Goal: Find specific page/section: Find specific page/section

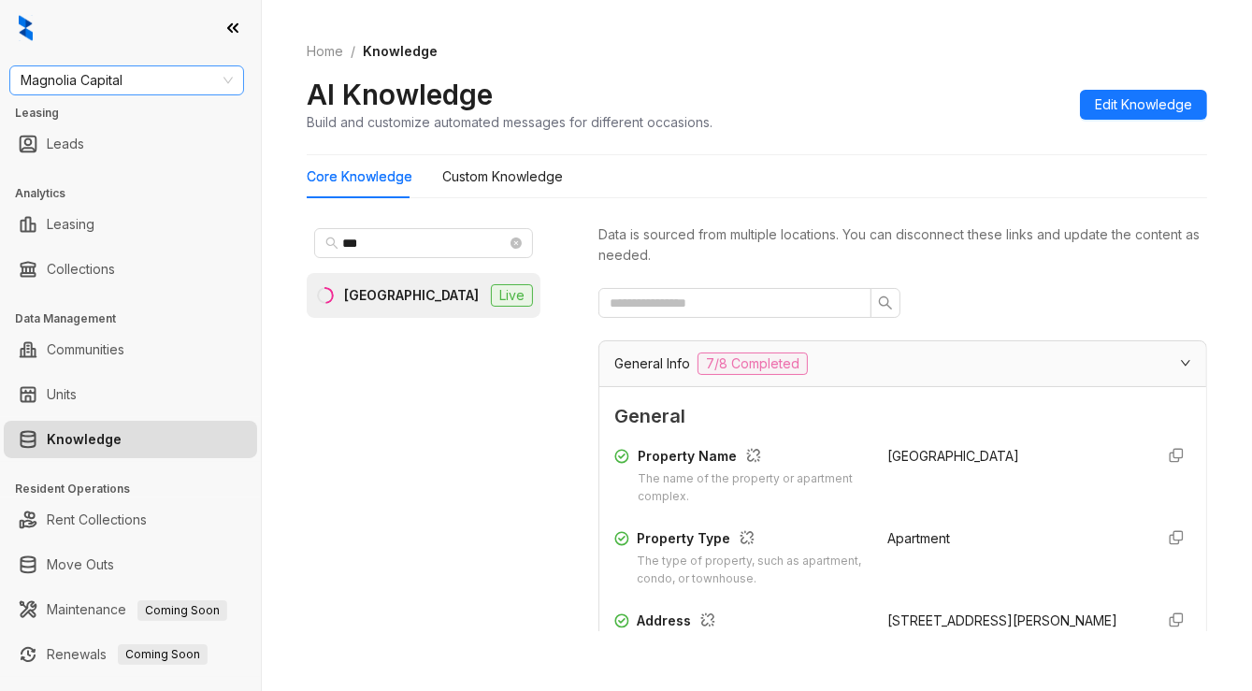
scroll to position [1777, 0]
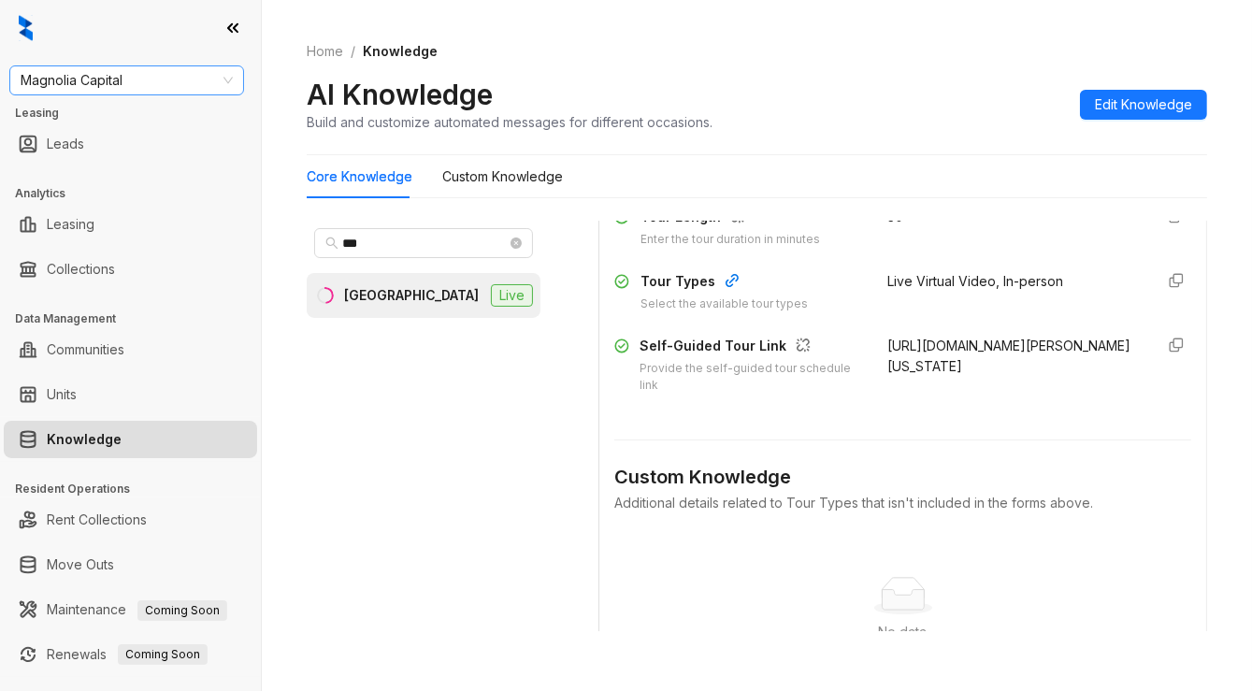
click at [166, 84] on span "Magnolia Capital" at bounding box center [127, 80] width 212 height 28
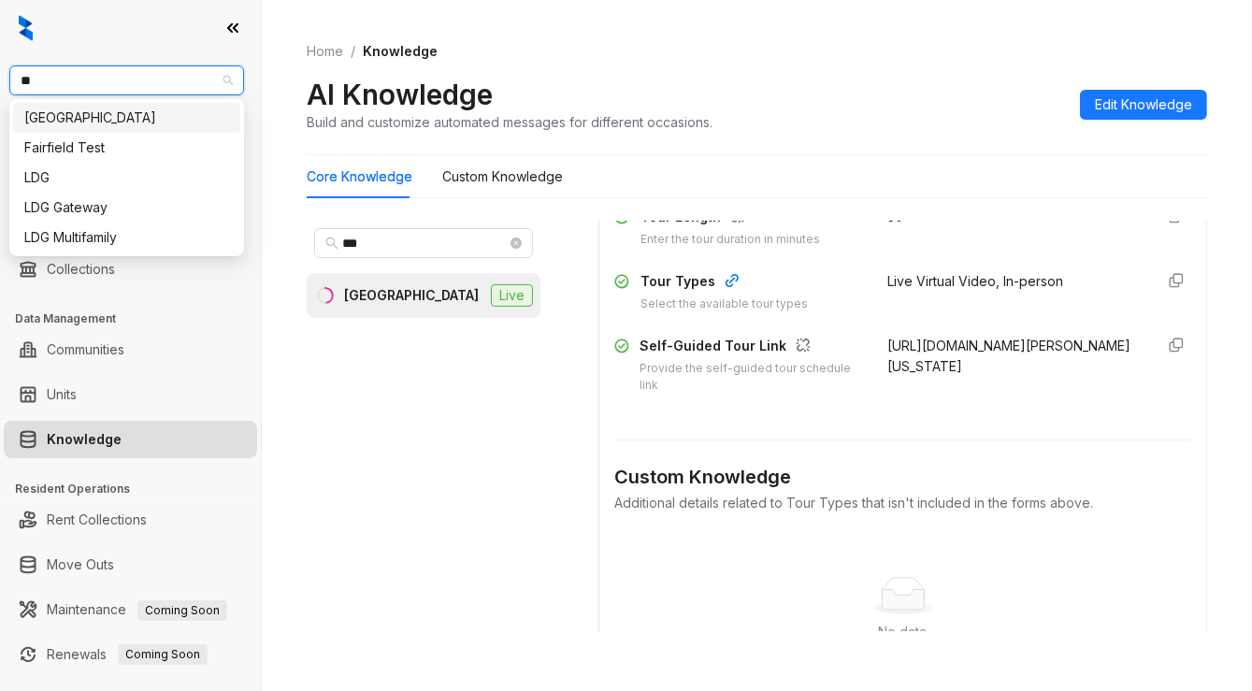
type input "***"
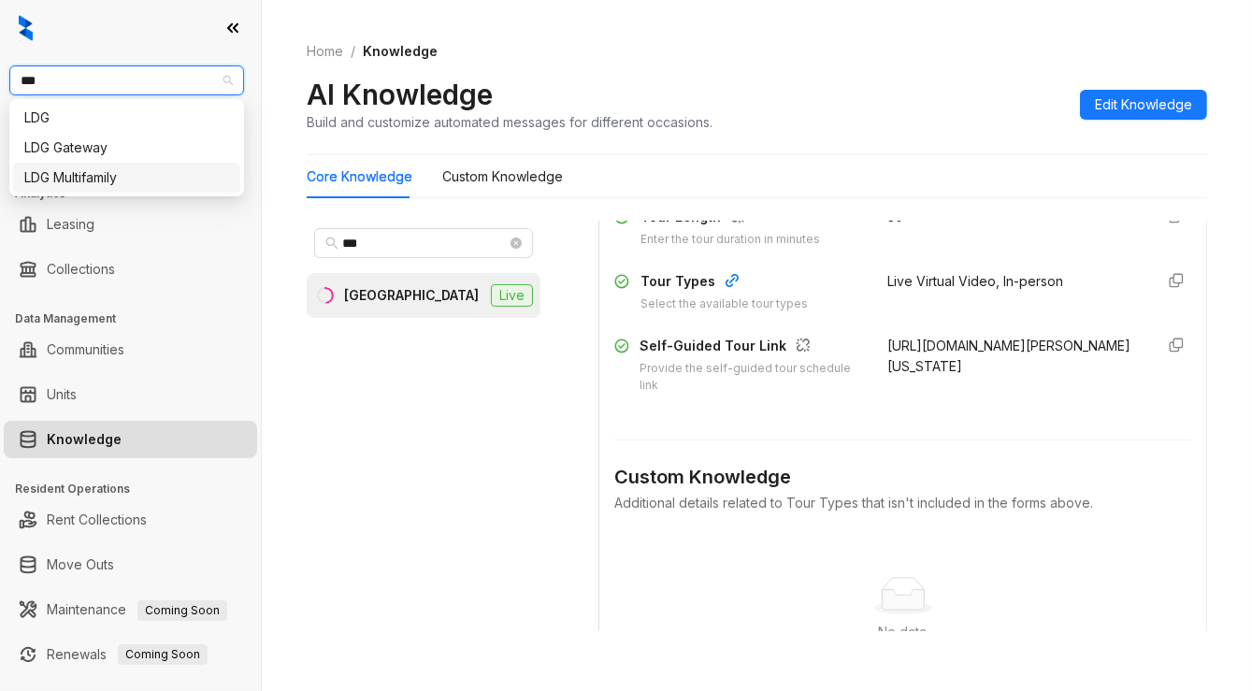
click at [112, 166] on div "LDG Multifamily" at bounding box center [126, 178] width 227 height 30
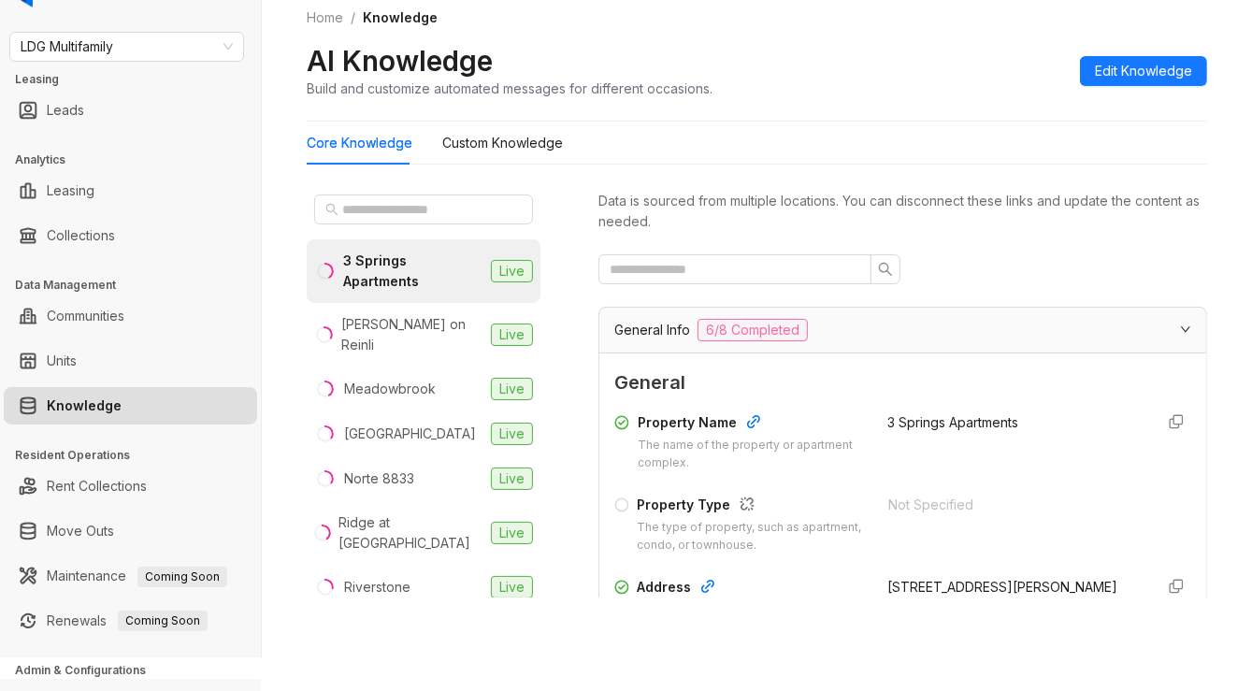
scroll to position [94, 0]
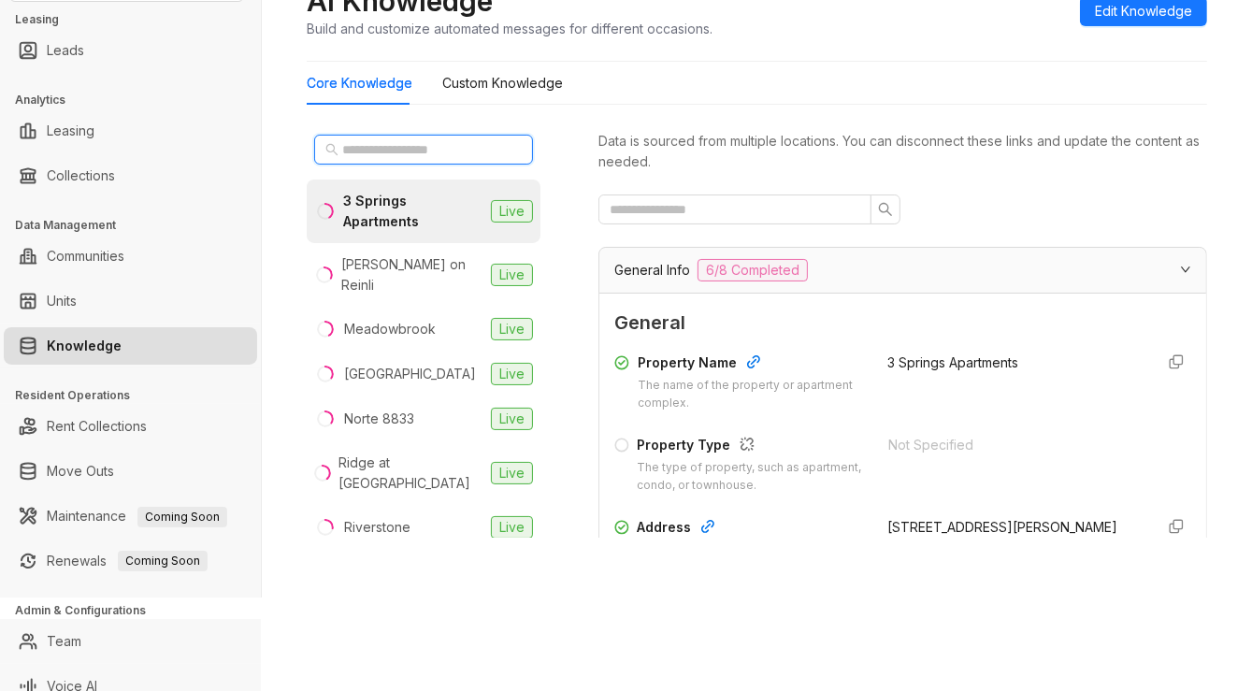
click at [378, 155] on input "text" at bounding box center [424, 149] width 165 height 21
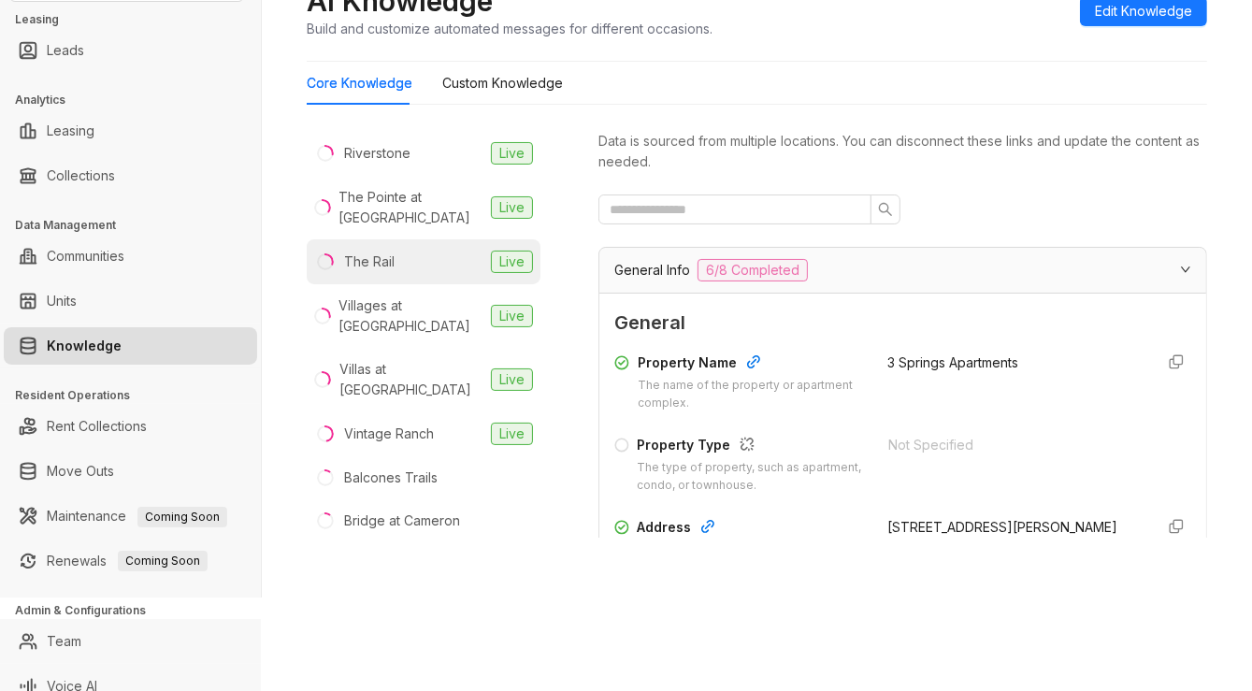
click at [386, 252] on div "The Rail" at bounding box center [369, 262] width 51 height 21
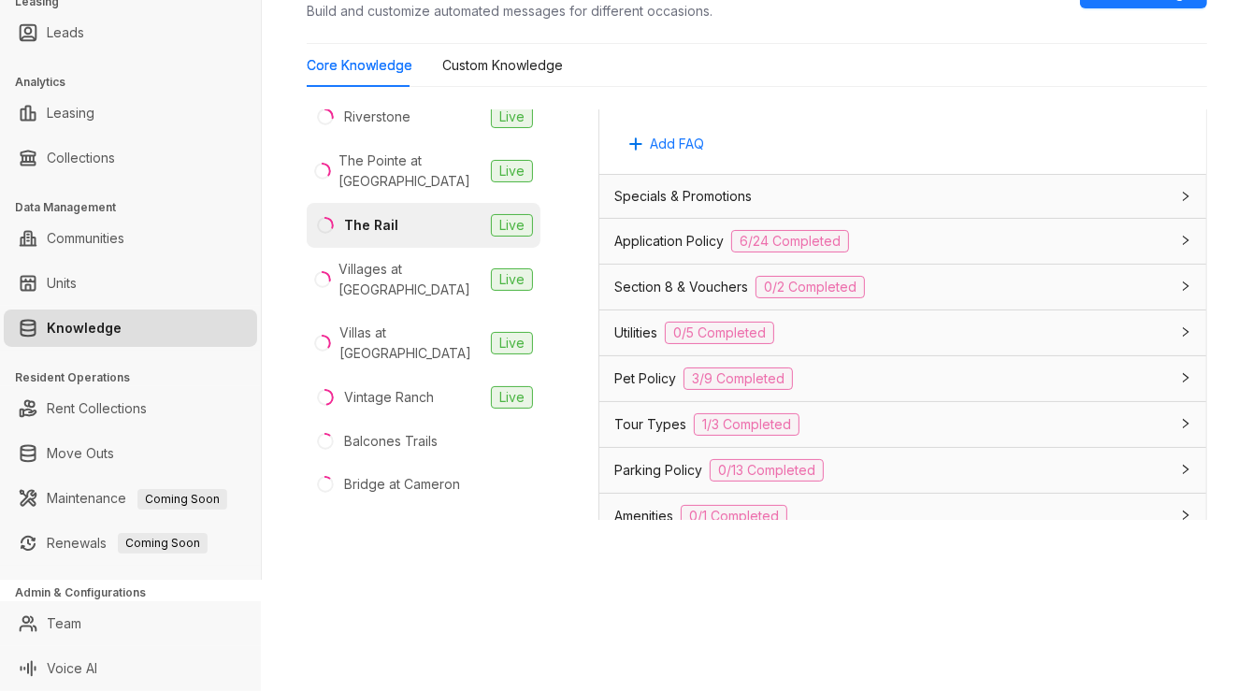
scroll to position [1309, 0]
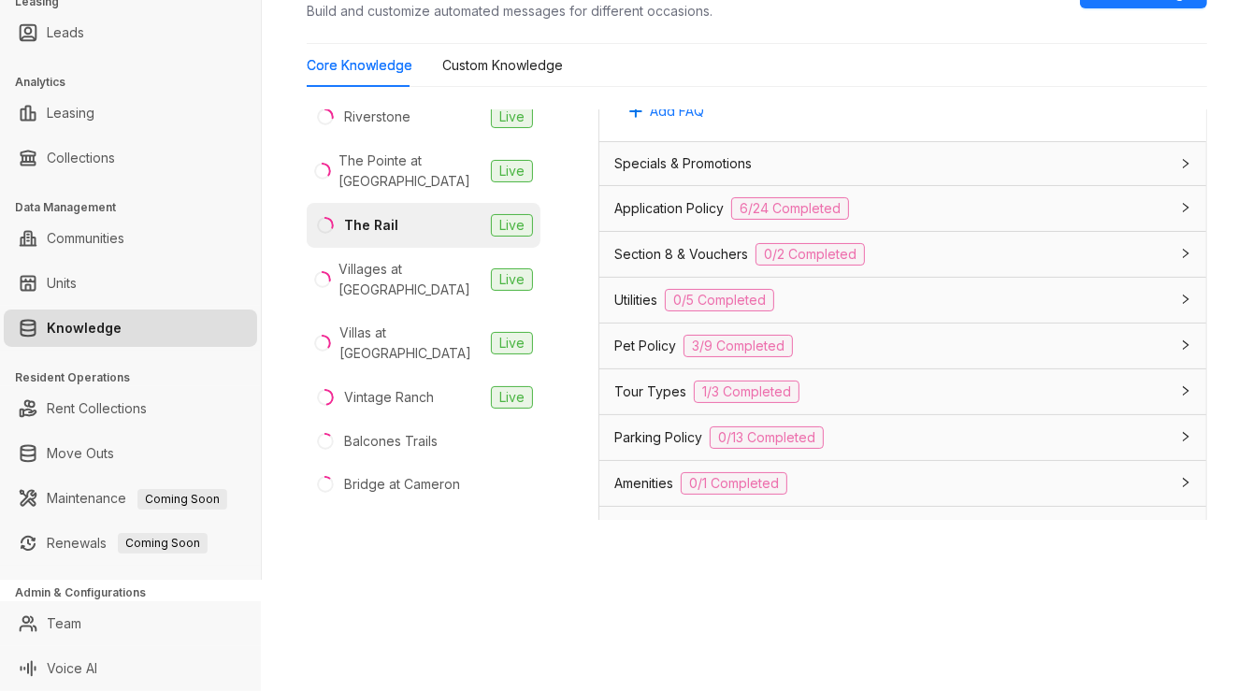
click at [657, 402] on span "Tour Types" at bounding box center [650, 392] width 72 height 21
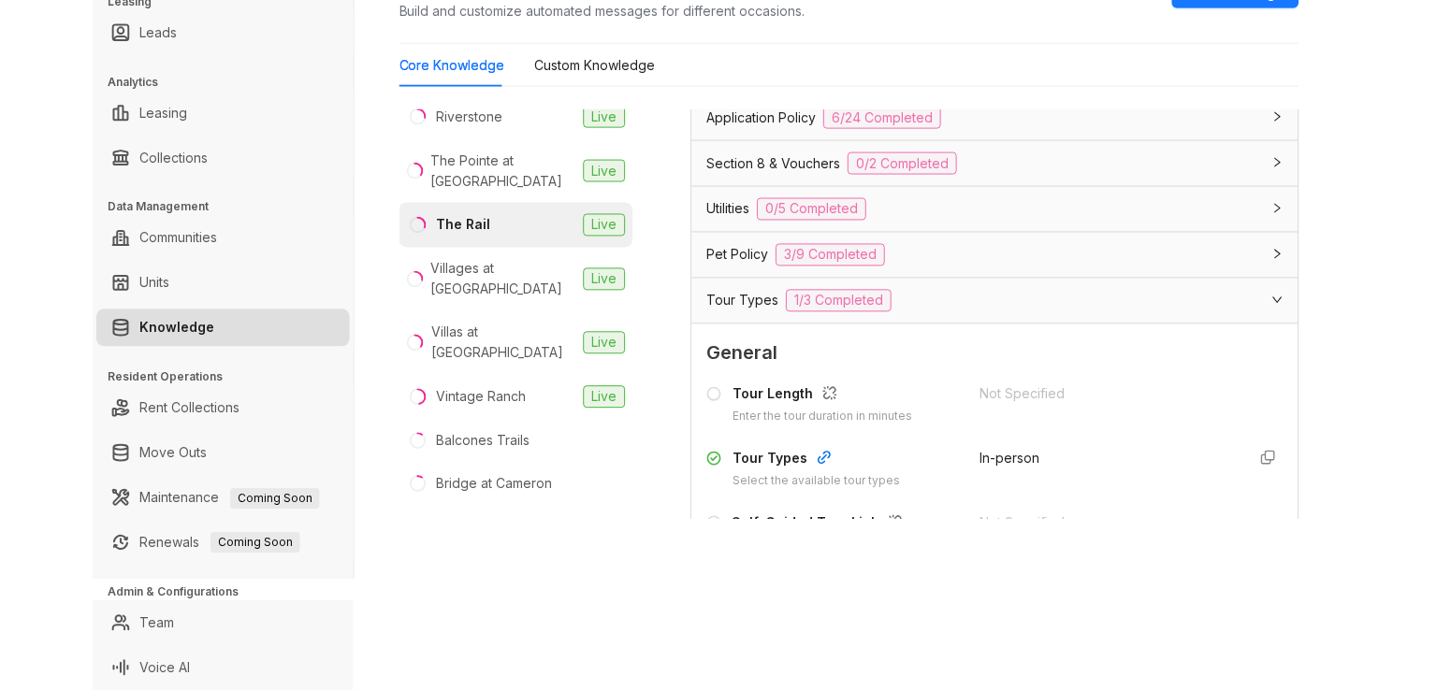
scroll to position [1496, 0]
